Goal: Transaction & Acquisition: Purchase product/service

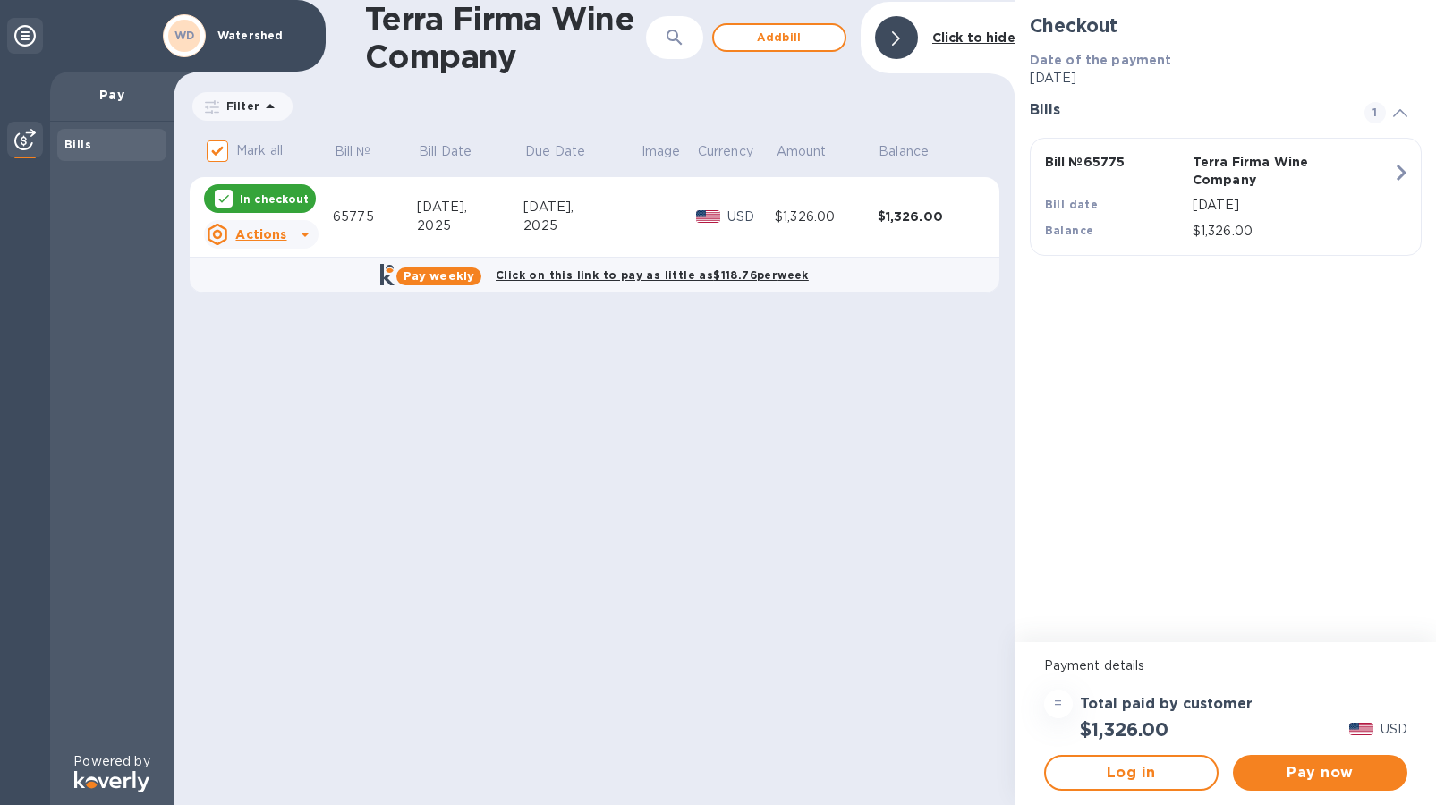
click at [308, 233] on icon at bounding box center [304, 234] width 21 height 21
click at [308, 233] on div at bounding box center [718, 402] width 1436 height 805
click at [1325, 771] on span "Pay now" at bounding box center [1321, 772] width 146 height 21
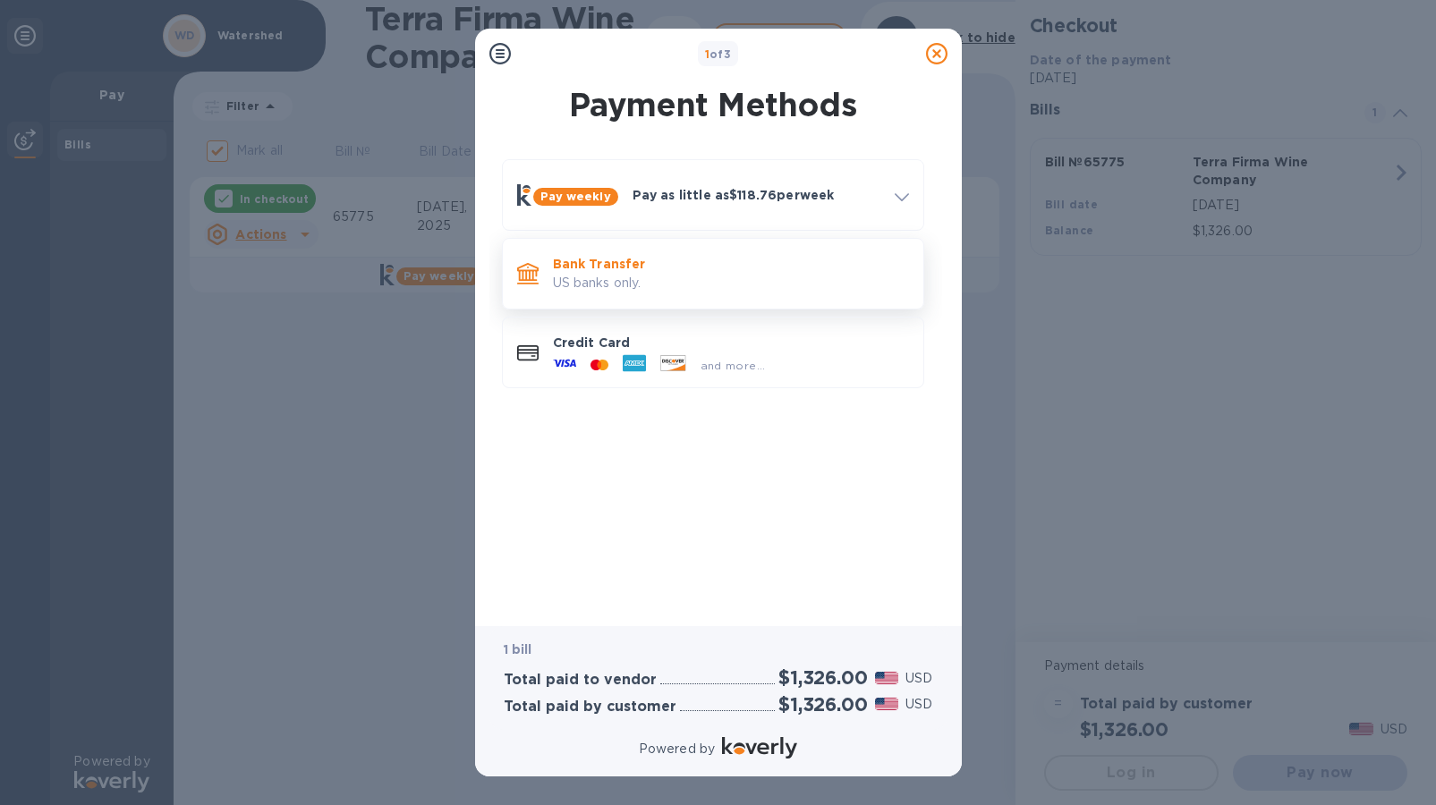
click at [685, 270] on p "Bank Transfer" at bounding box center [731, 264] width 356 height 18
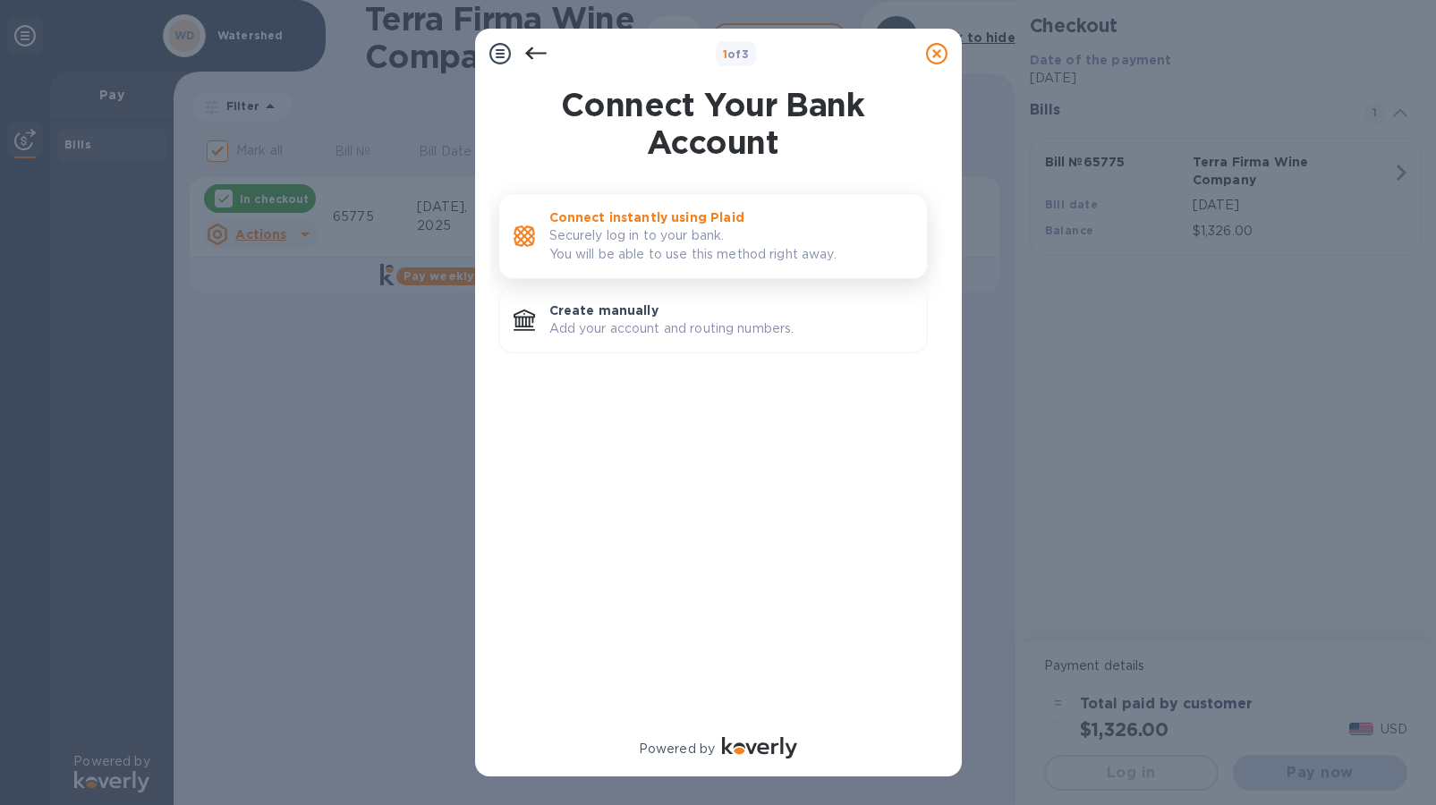
click at [695, 246] on p "Securely log in to your bank. You will be able to use this method right away." at bounding box center [730, 245] width 363 height 38
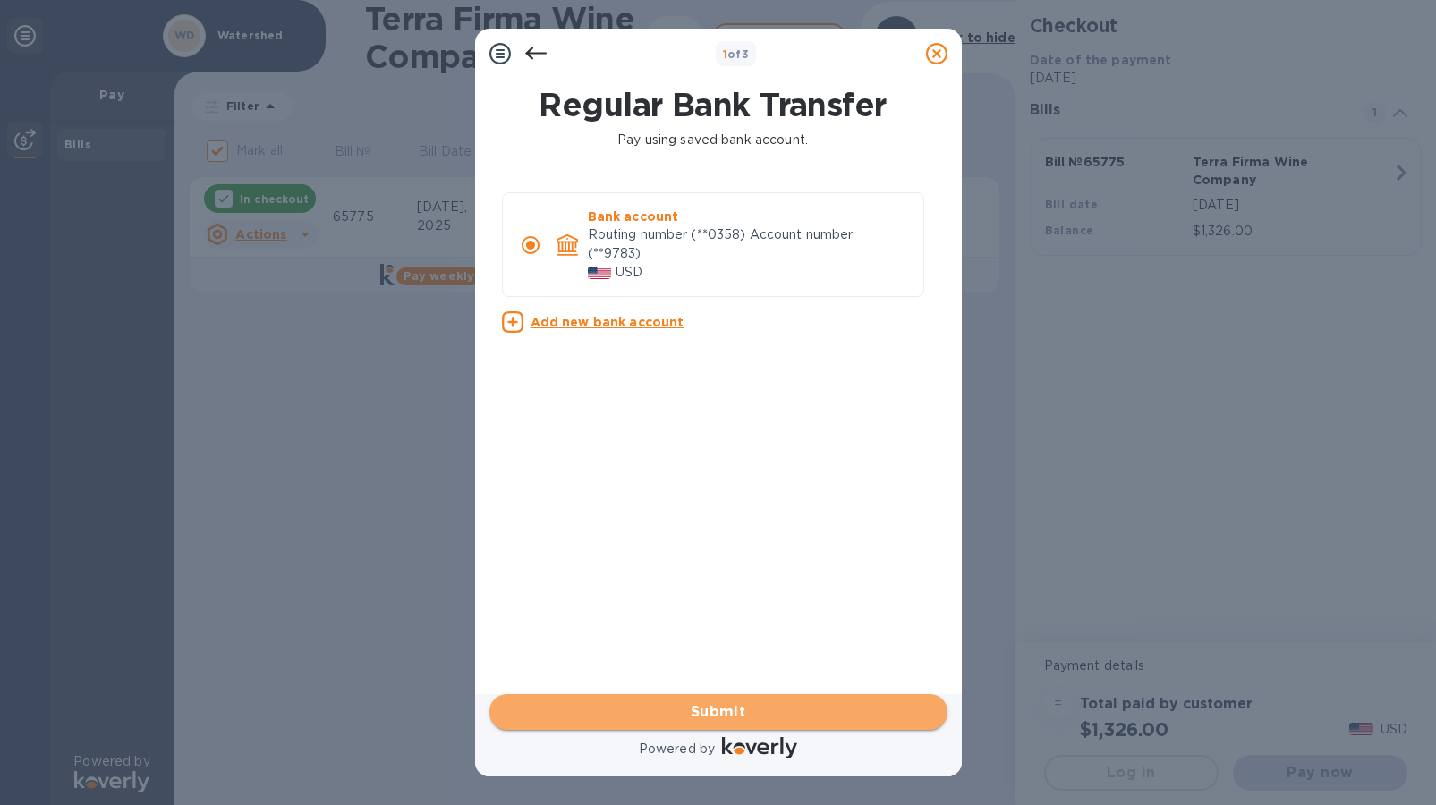
click at [726, 711] on span "Submit" at bounding box center [719, 712] width 430 height 21
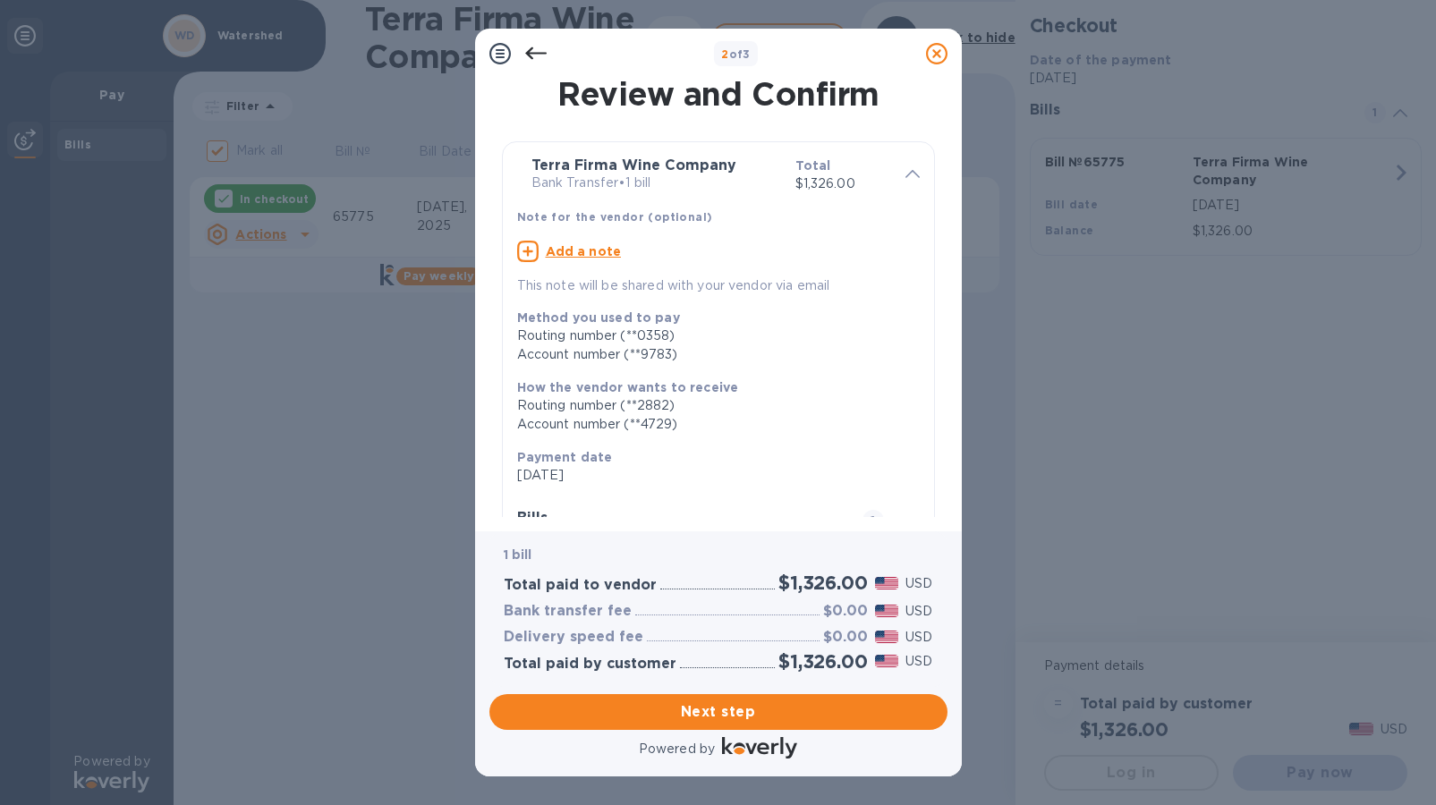
click at [591, 251] on u "Add a note" at bounding box center [584, 251] width 76 height 14
click at [591, 251] on textarea at bounding box center [704, 253] width 374 height 15
type textarea "Inv 65775"
click at [706, 711] on span "Next step" at bounding box center [719, 712] width 430 height 21
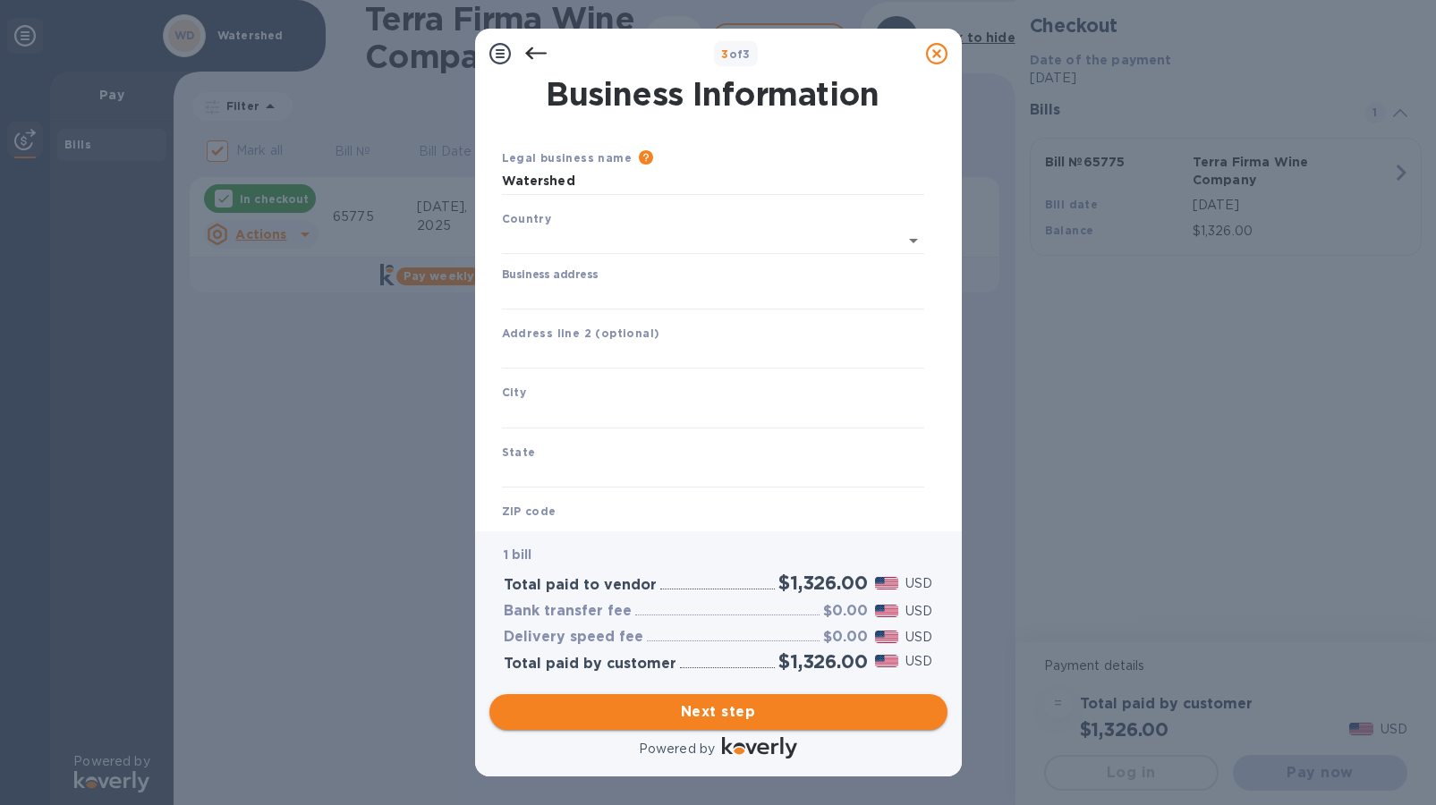
type input "[GEOGRAPHIC_DATA]"
click at [564, 287] on input "Business address" at bounding box center [713, 292] width 422 height 27
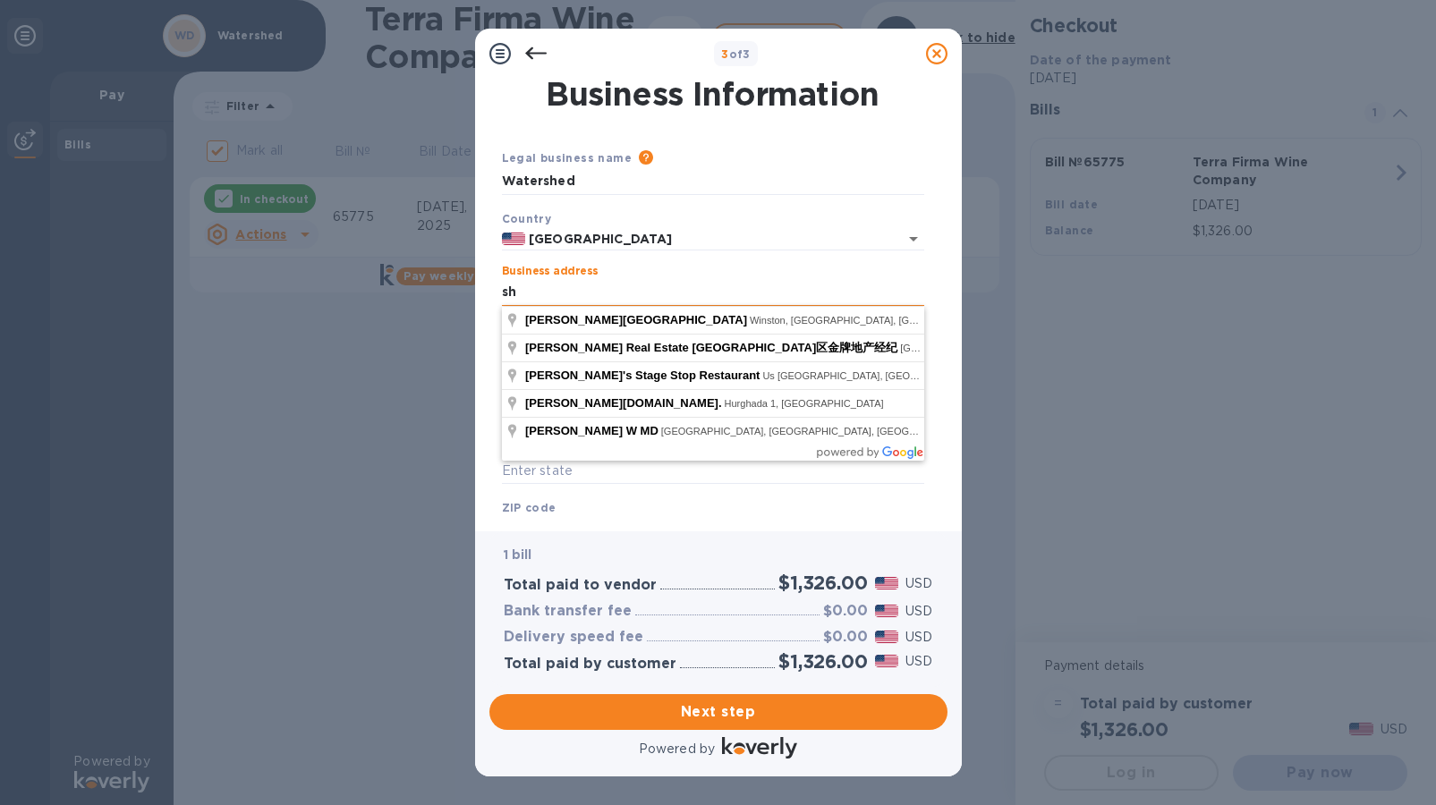
type input "s"
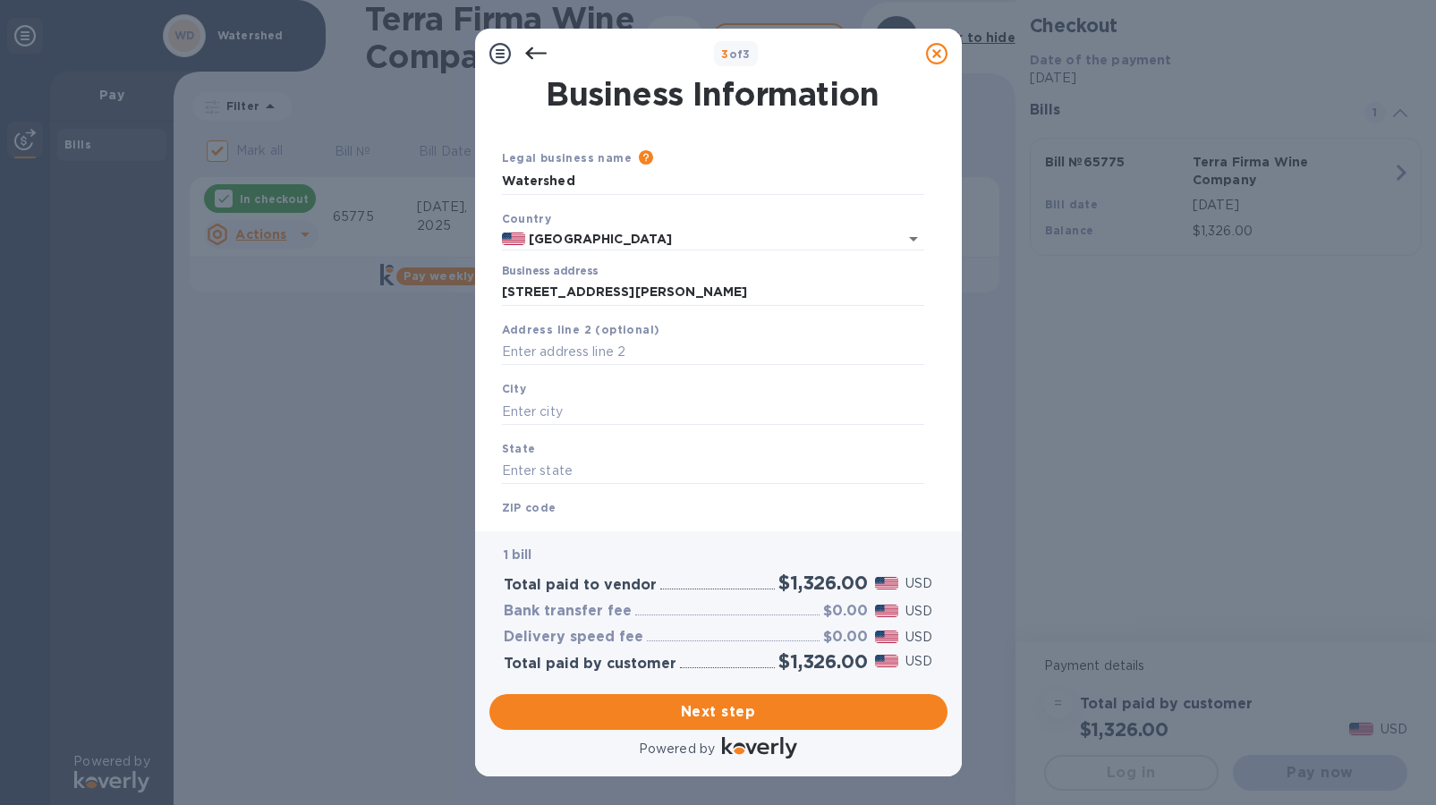
type input "[STREET_ADDRESS][PERSON_NAME]"
type input "[GEOGRAPHIC_DATA]"
type input "CA"
type input "94941"
click at [575, 353] on input "text" at bounding box center [713, 352] width 422 height 27
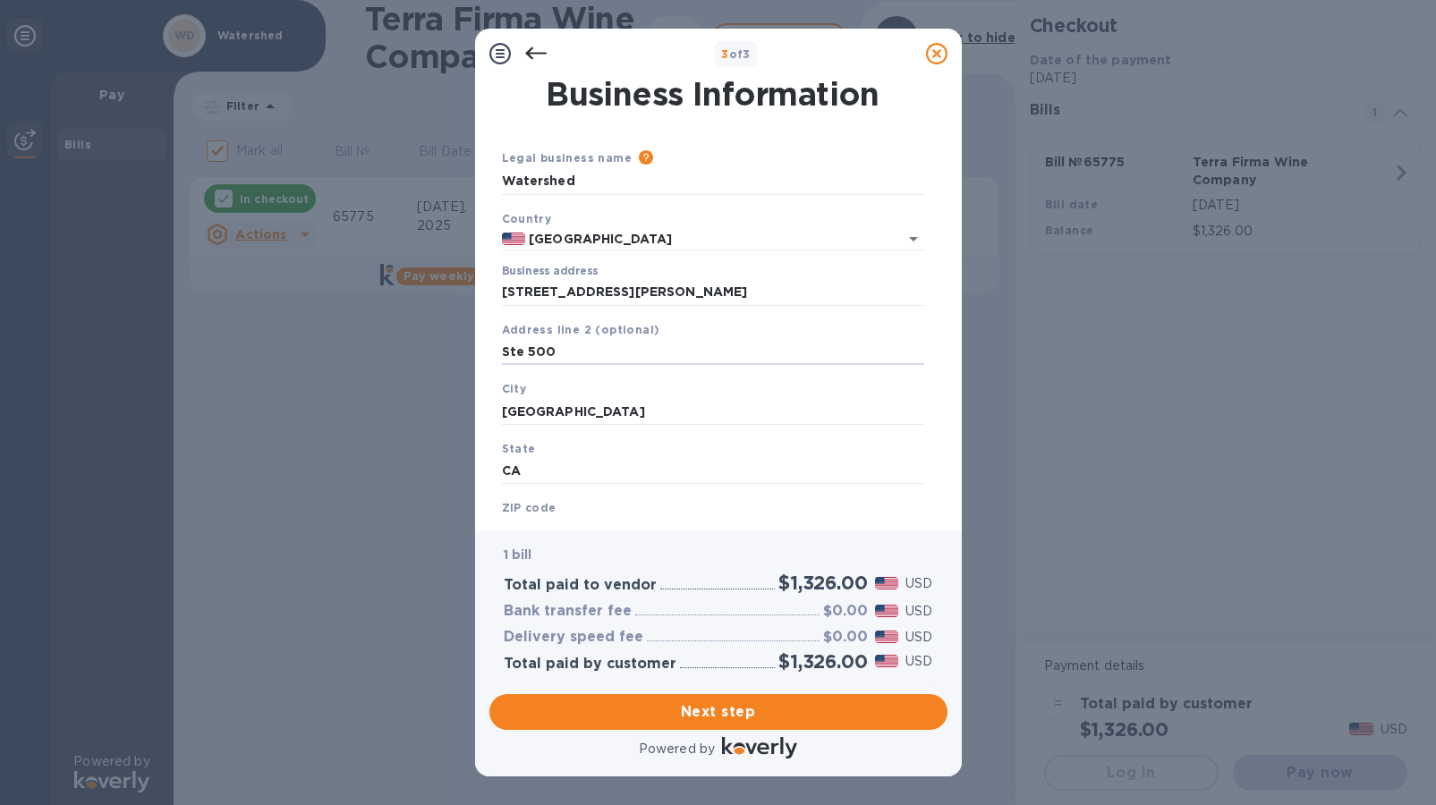
type input "Ste 500"
click at [543, 507] on b "ZIP code" at bounding box center [529, 507] width 55 height 13
click at [592, 498] on div "ZIP code 94941" at bounding box center [713, 521] width 437 height 60
click at [492, 512] on div "Business Information Legal business name Please provide the legal name that app…" at bounding box center [719, 298] width 458 height 439
click at [535, 466] on input "CA" at bounding box center [713, 471] width 422 height 27
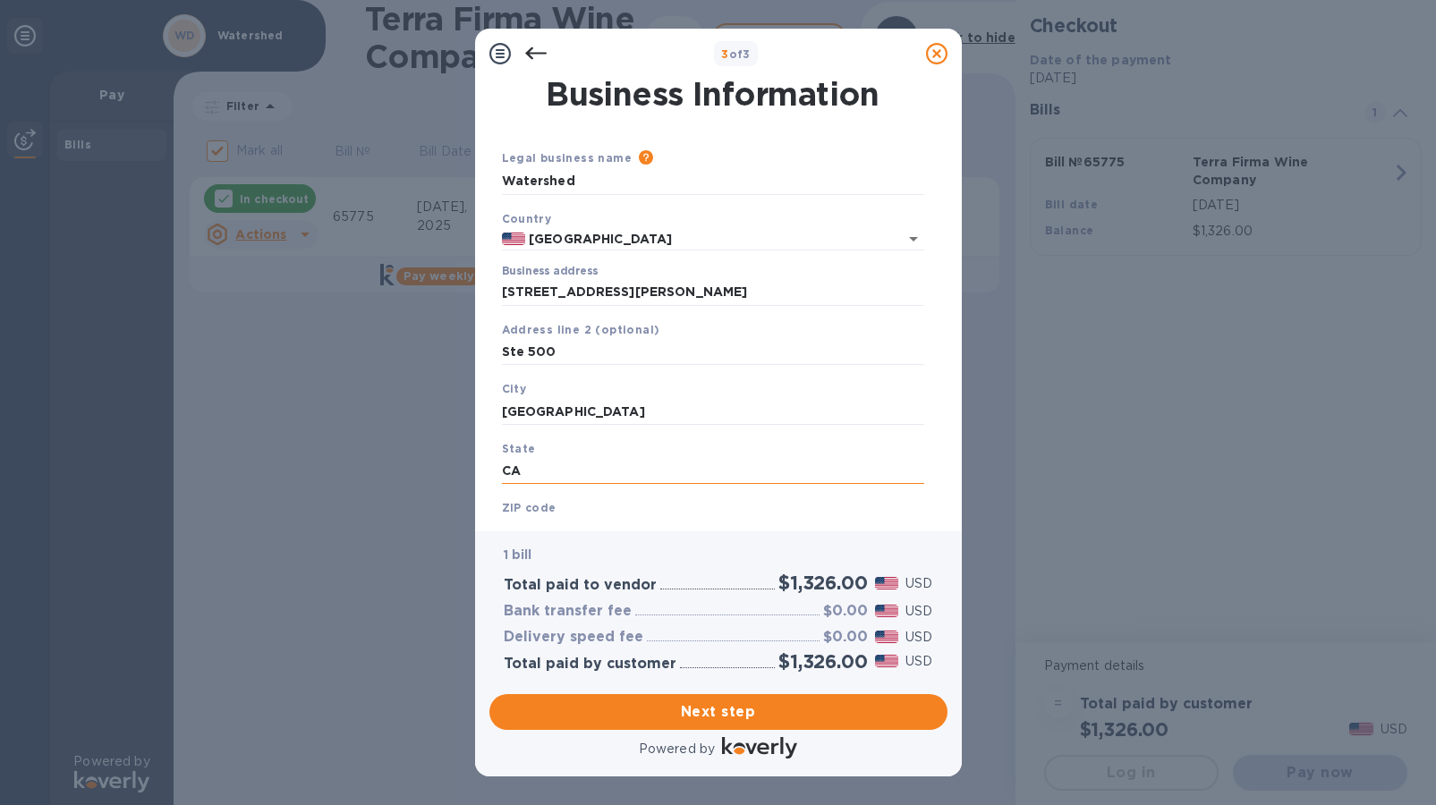
scroll to position [26, 0]
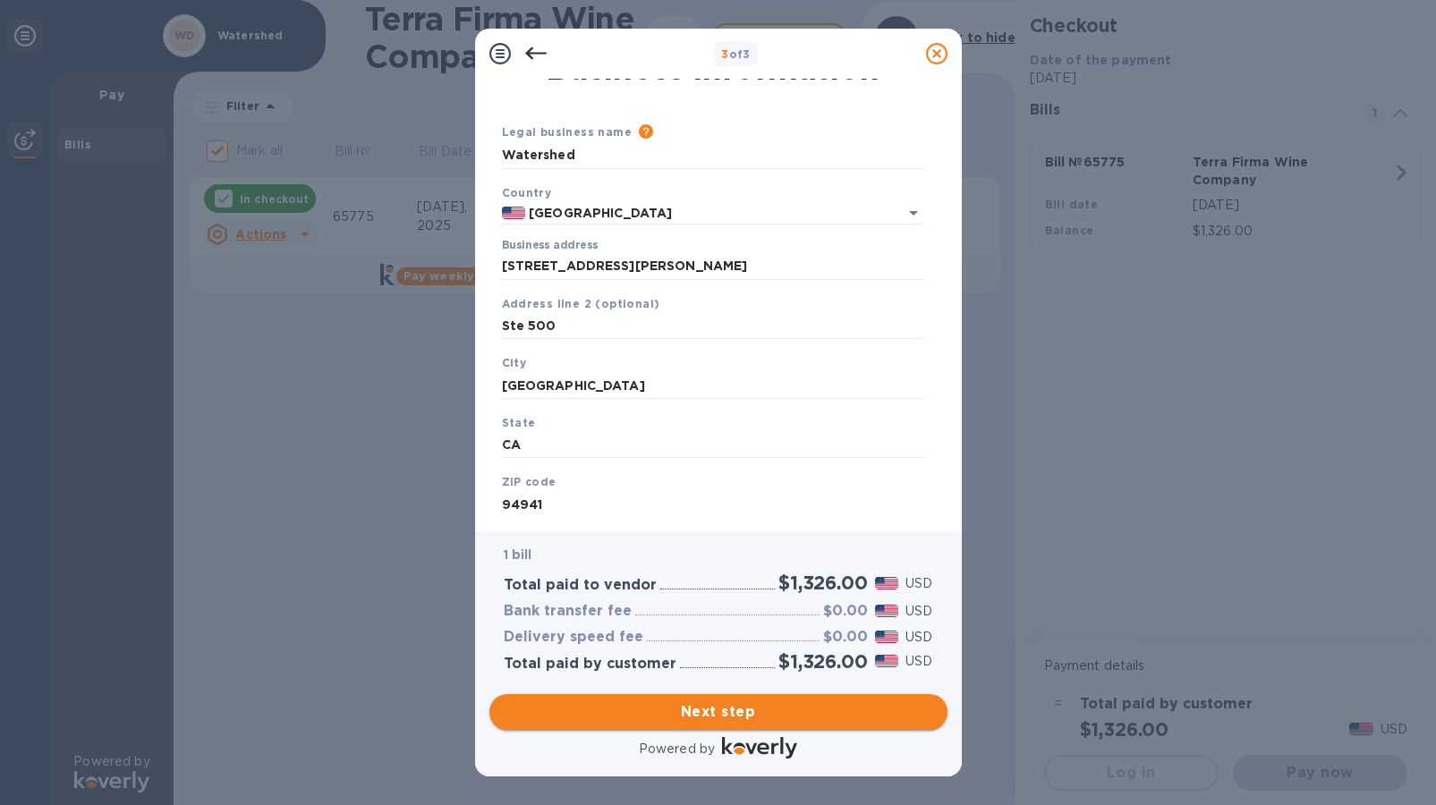
click at [657, 715] on span "Next step" at bounding box center [719, 712] width 430 height 21
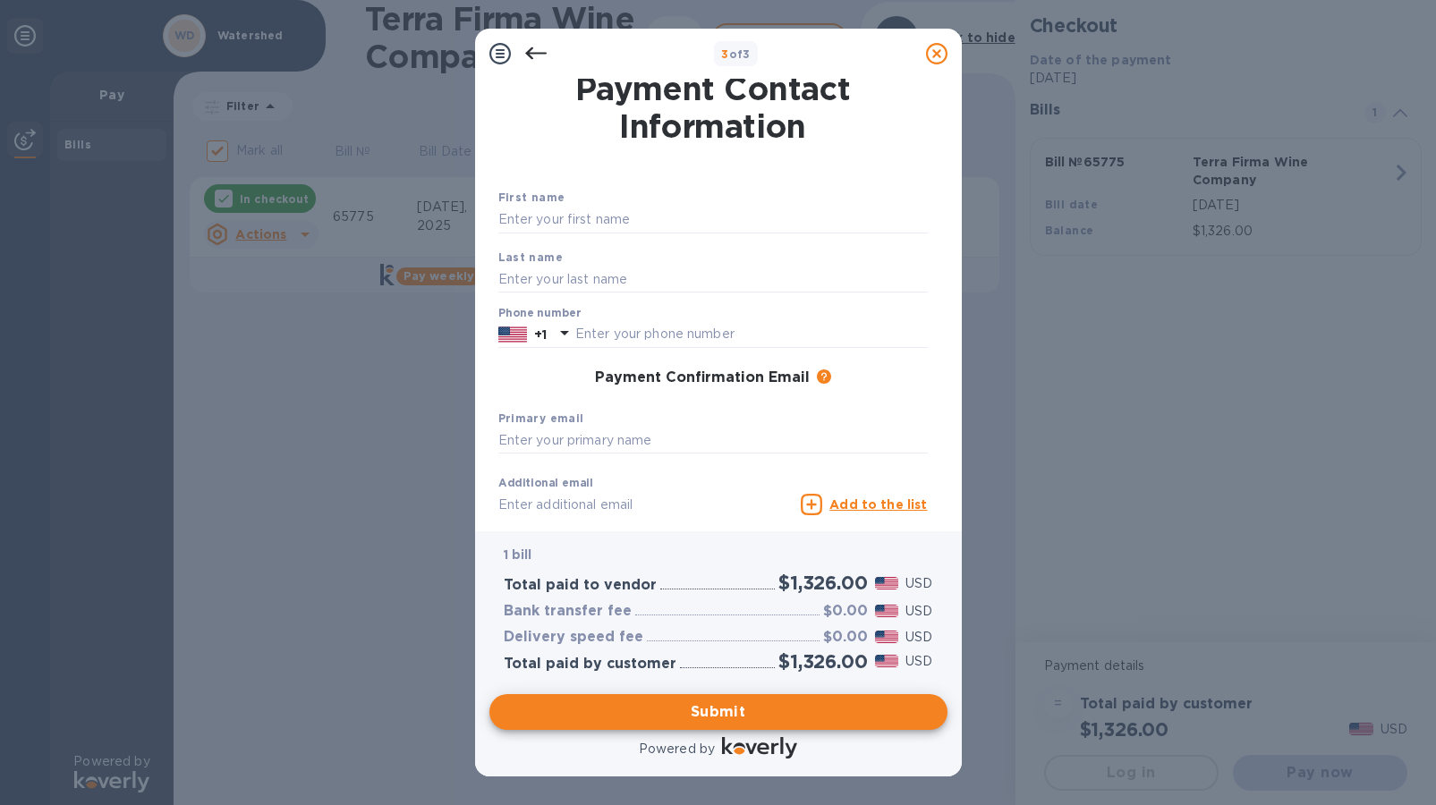
scroll to position [0, 0]
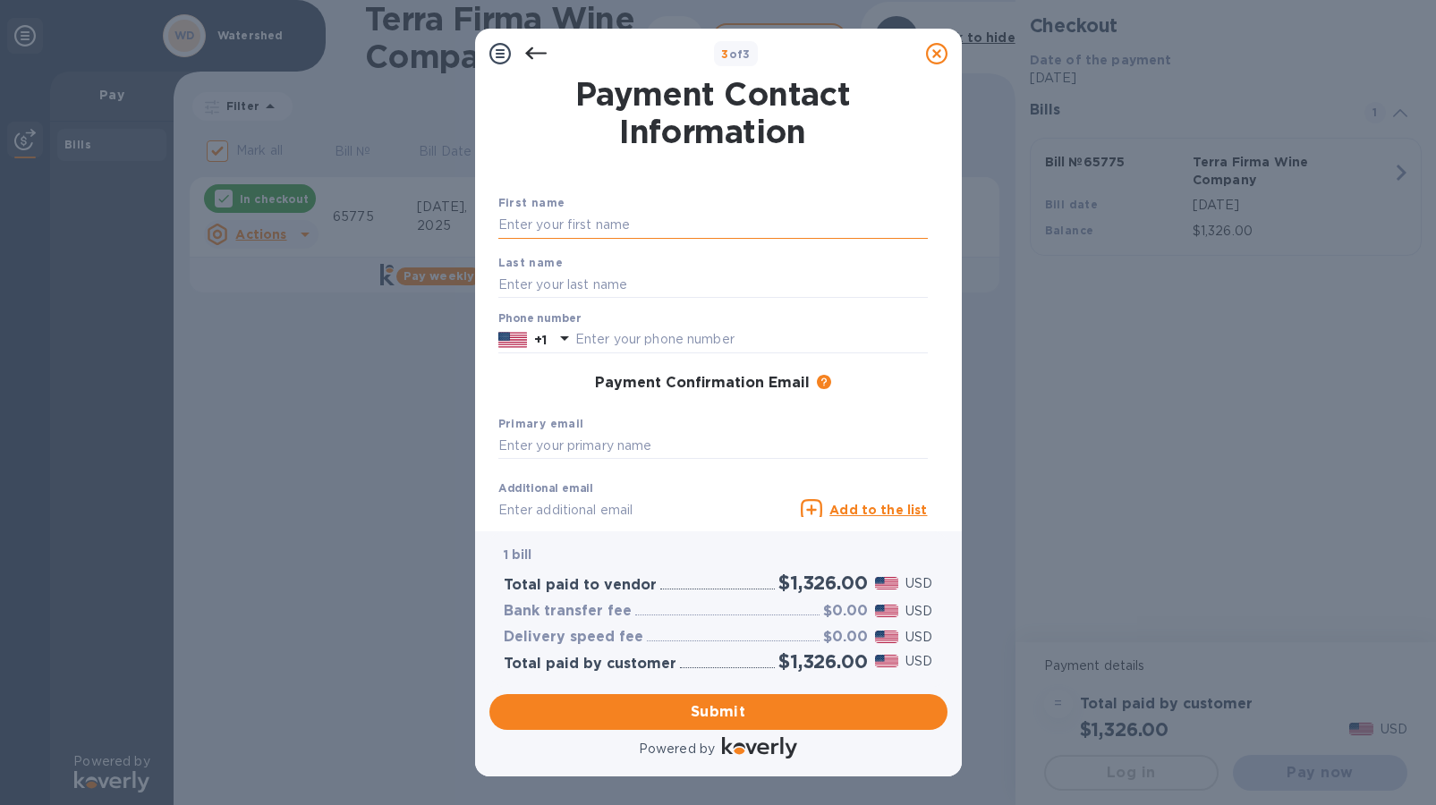
click at [542, 221] on input "text" at bounding box center [713, 225] width 430 height 27
type input "[PERSON_NAME]"
type input "4152234772"
drag, startPoint x: 566, startPoint y: 217, endPoint x: 454, endPoint y: 227, distance: 112.3
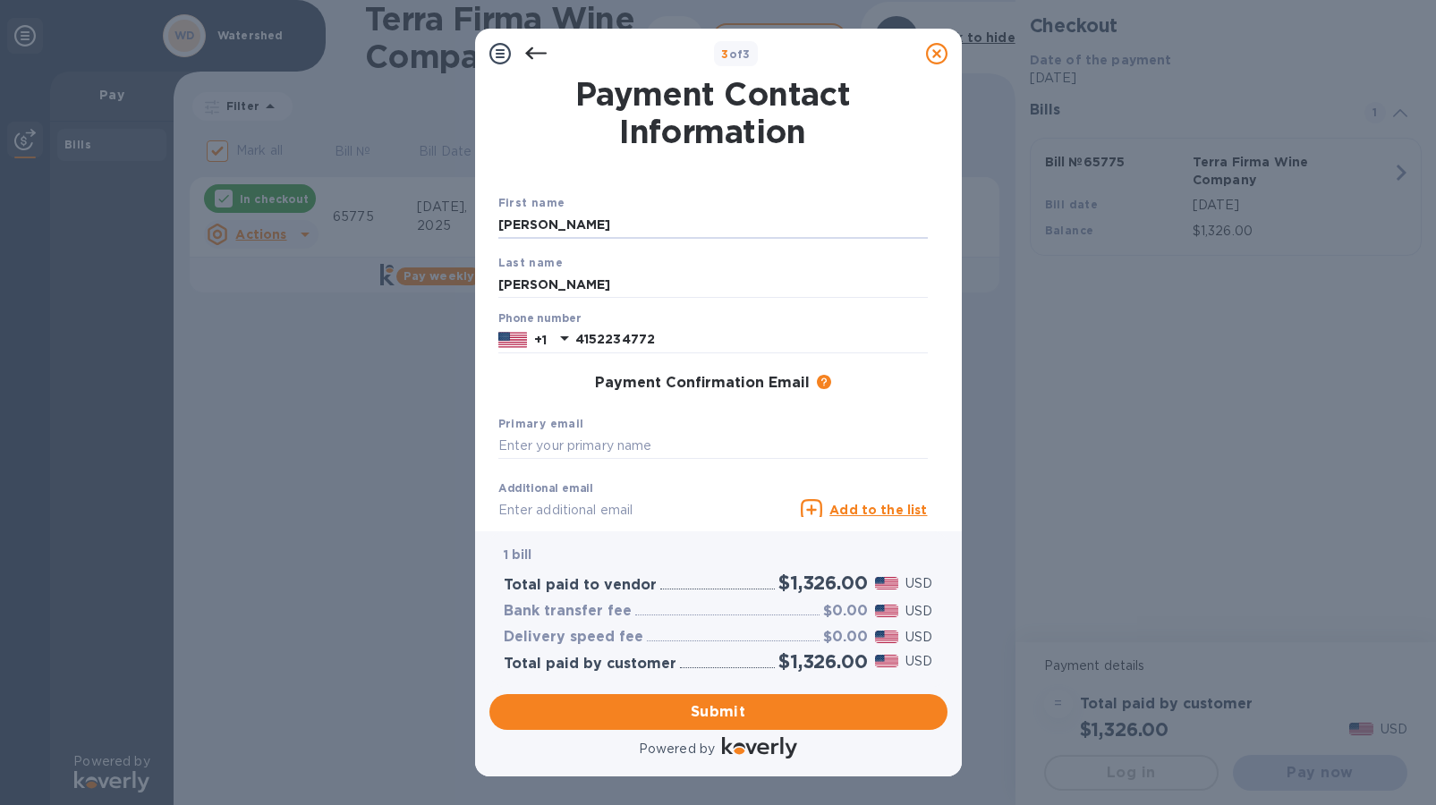
click at [454, 227] on div "3 of 3 Payment Contact Information First name [PERSON_NAME] Last name [PERSON_N…" at bounding box center [718, 402] width 1436 height 805
type input "Ged"
type input "[PERSON_NAME]"
click at [561, 443] on input "text" at bounding box center [713, 446] width 430 height 27
type input "[PERSON_NAME][EMAIL_ADDRESS][DOMAIN_NAME]"
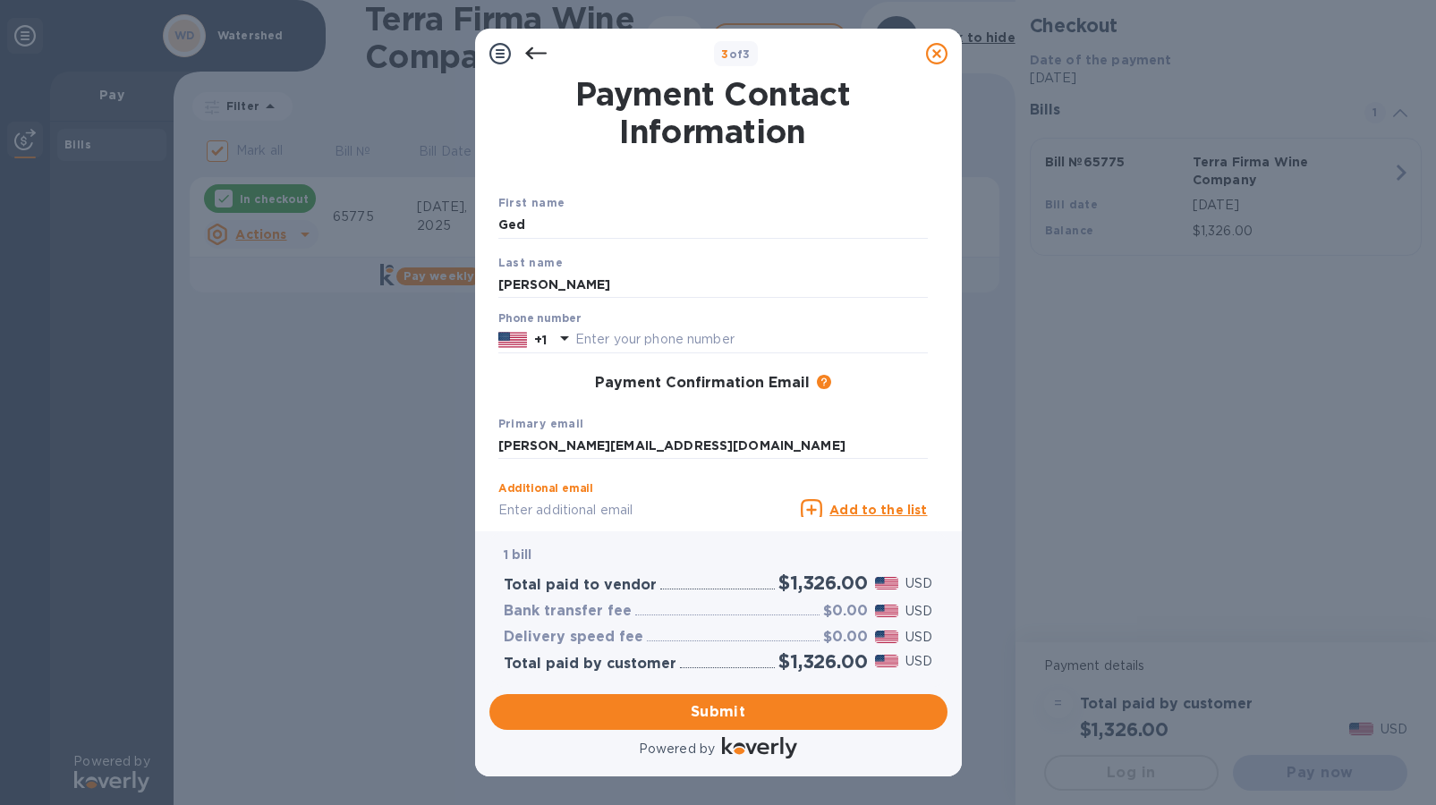
scroll to position [5, 0]
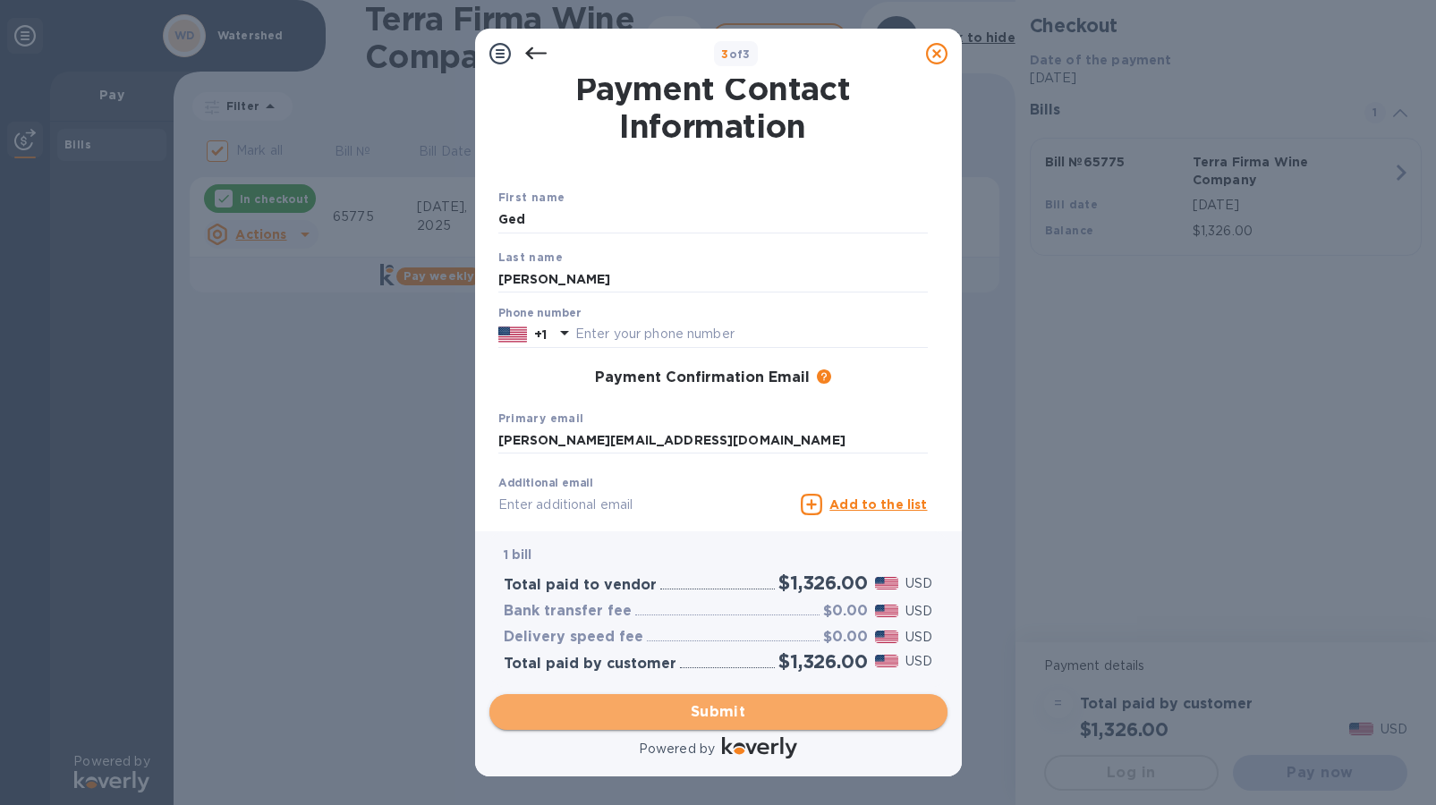
click at [731, 712] on span "Submit" at bounding box center [719, 712] width 430 height 21
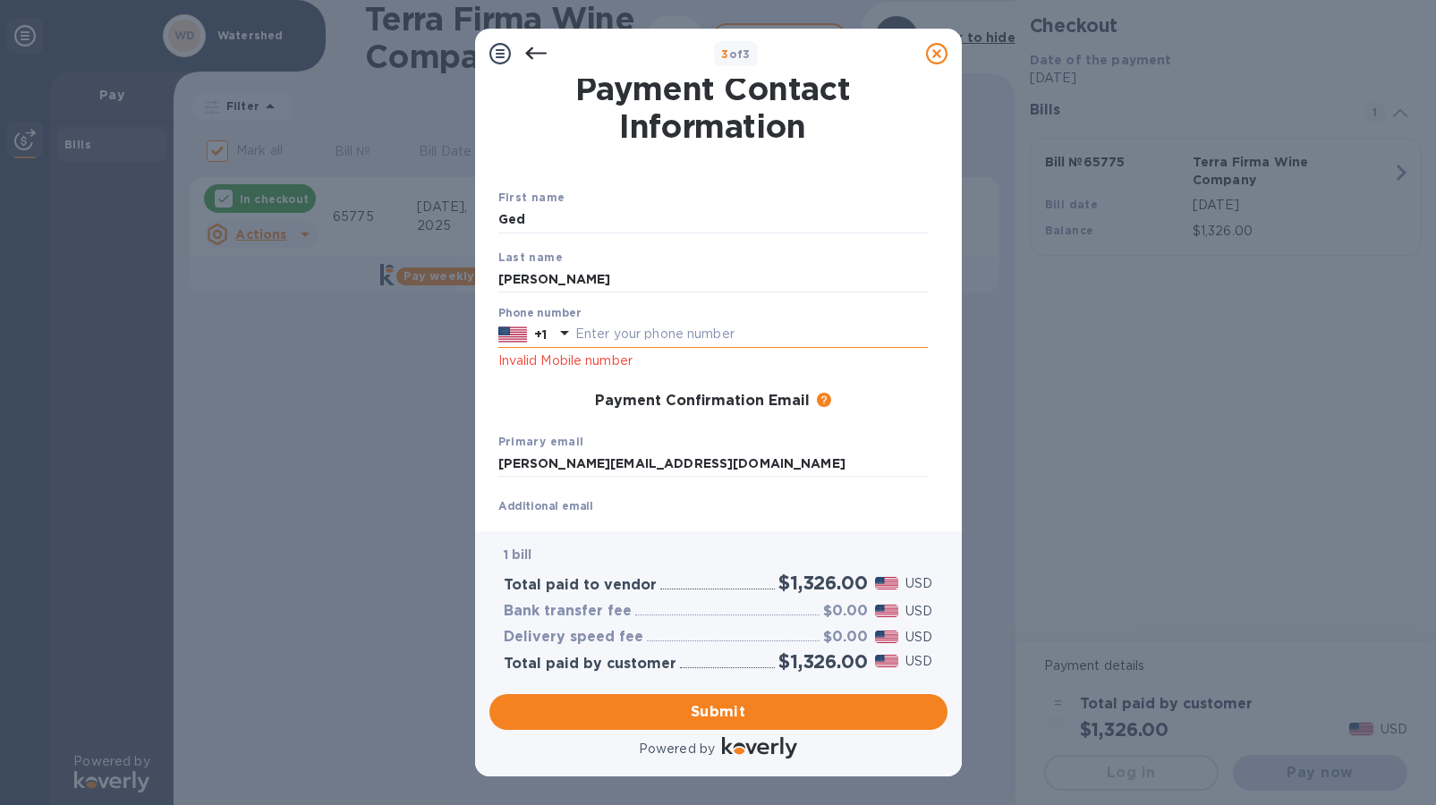
click at [590, 343] on input "text" at bounding box center [751, 334] width 353 height 27
type input "4152234772"
click at [703, 704] on span "Submit" at bounding box center [719, 712] width 430 height 21
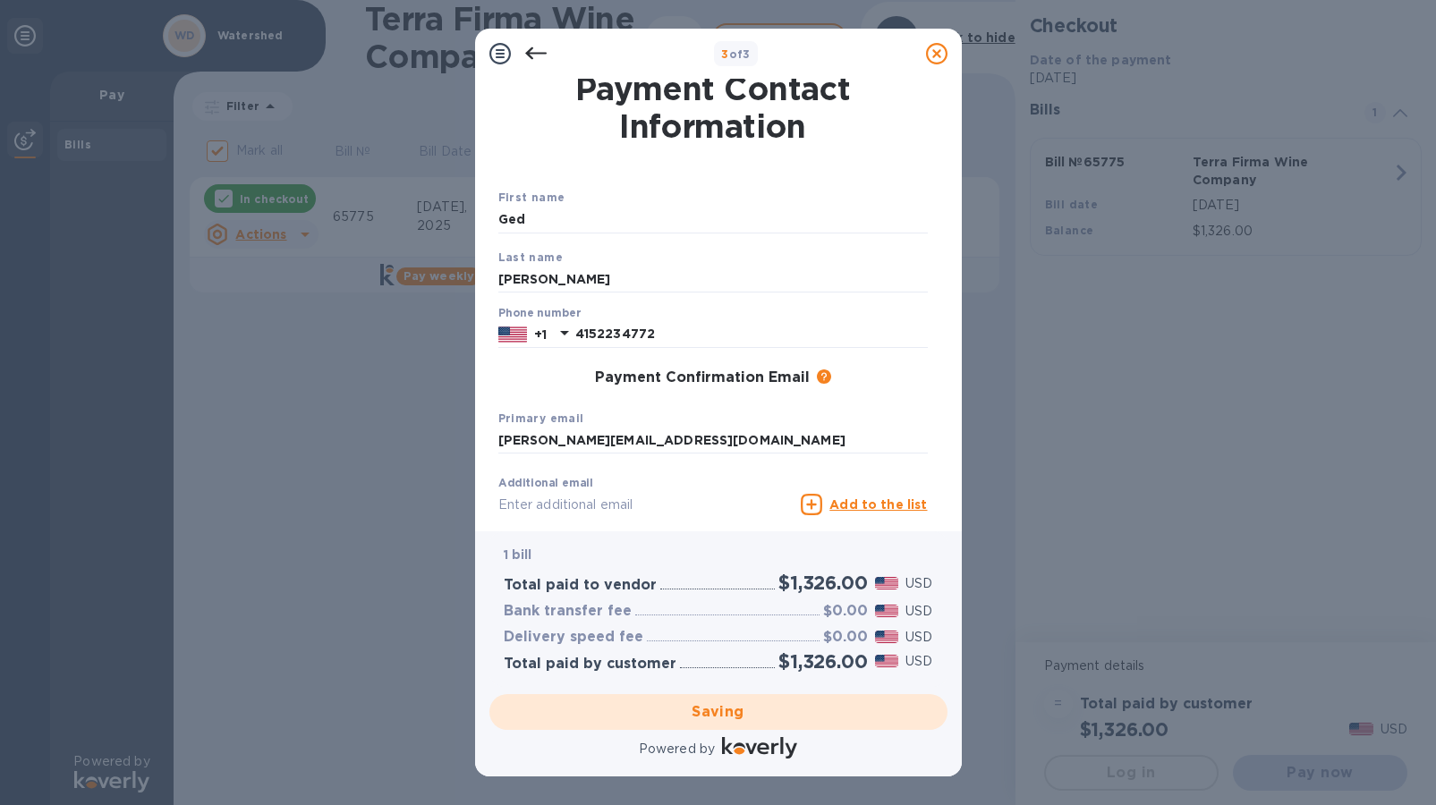
checkbox input "false"
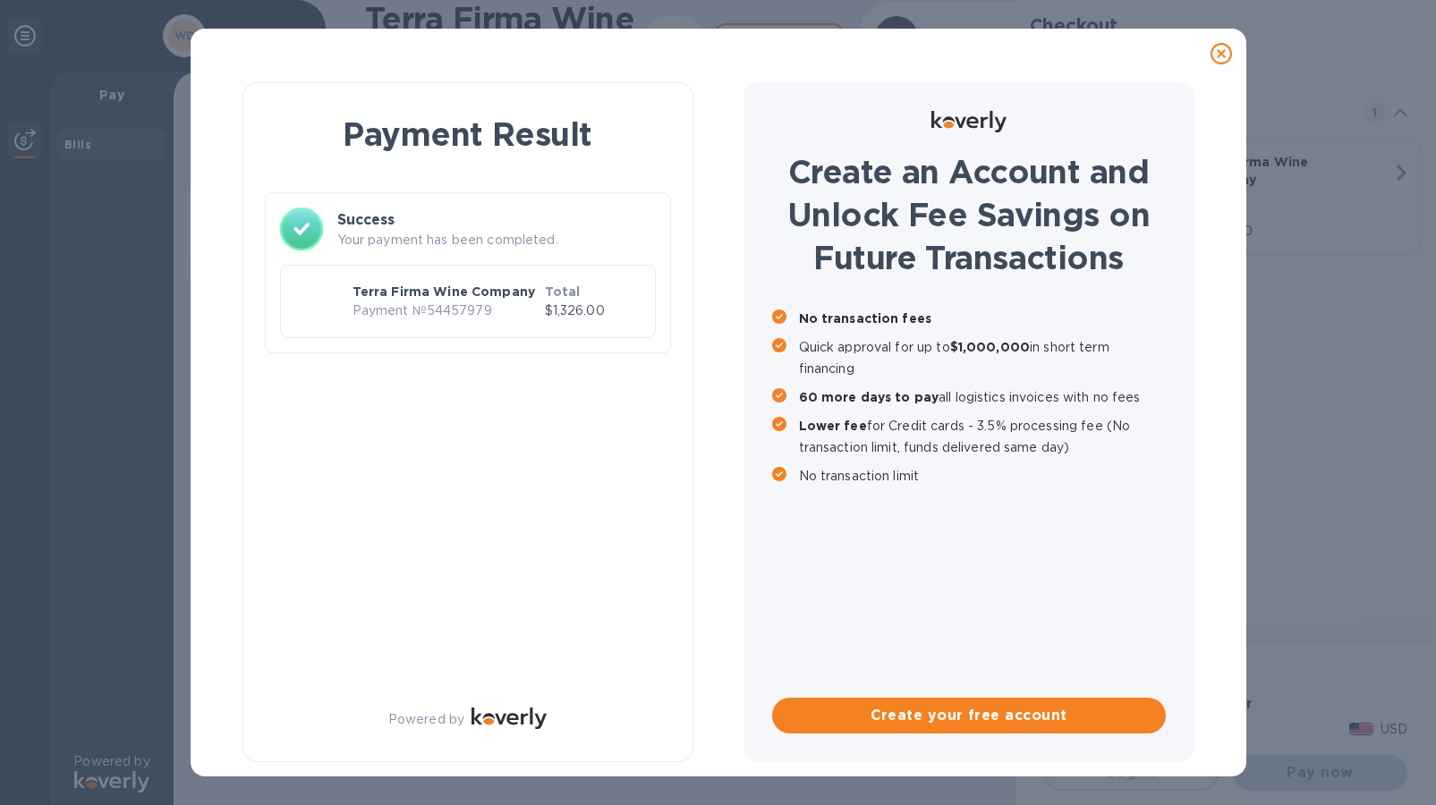
scroll to position [0, 0]
